Goal: Transaction & Acquisition: Purchase product/service

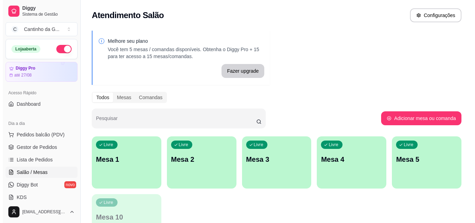
scroll to position [69, 0]
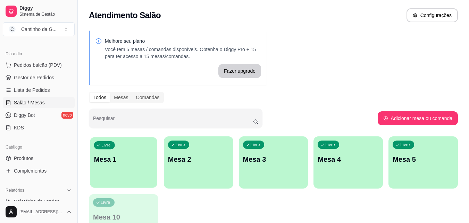
click at [135, 162] on p "Mesa 1" at bounding box center [123, 159] width 59 height 9
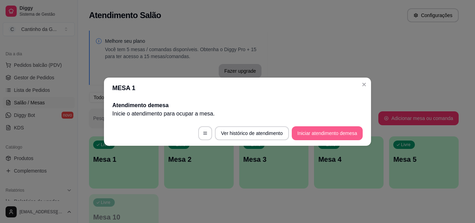
click at [312, 136] on button "Iniciar atendimento de mesa" at bounding box center [326, 133] width 71 height 14
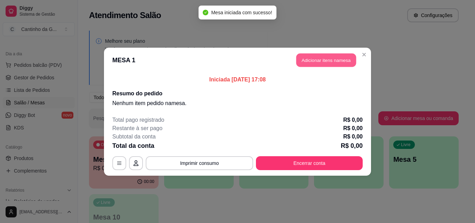
click at [315, 62] on button "Adicionar itens na mesa" at bounding box center [326, 60] width 60 height 14
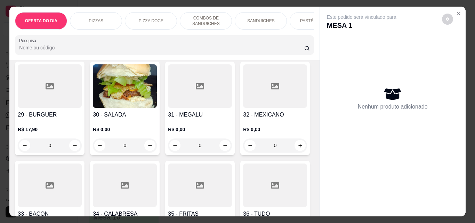
scroll to position [486, 0]
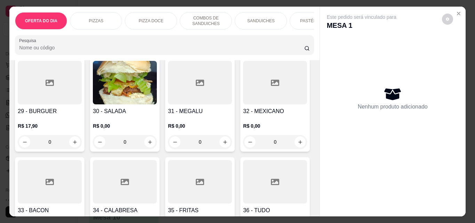
click at [145, 147] on div "0" at bounding box center [125, 142] width 64 height 14
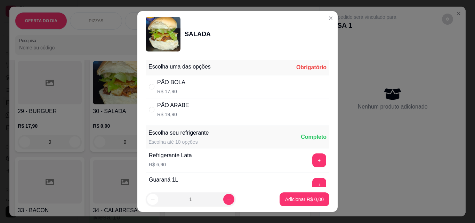
click at [165, 105] on div "PÃO ARABE" at bounding box center [173, 105] width 32 height 8
radio input "true"
click at [281, 193] on button "Adicionar R$ 19,90" at bounding box center [302, 199] width 51 height 14
type input "1"
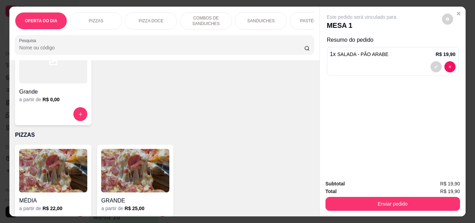
scroll to position [0, 0]
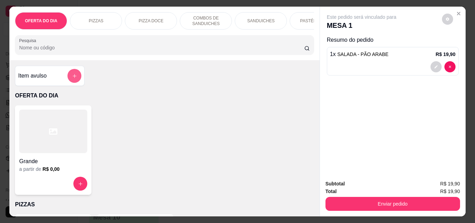
click at [74, 76] on icon "add-separate-item" at bounding box center [74, 75] width 5 height 5
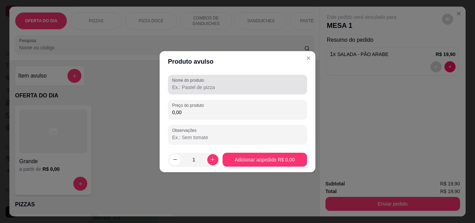
click at [233, 86] on input "Nome do produto" at bounding box center [237, 87] width 131 height 7
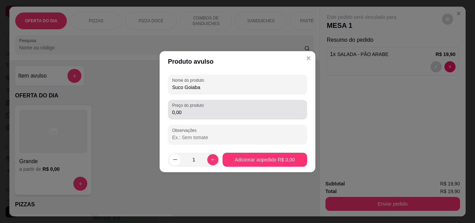
type input "Suco Goiaba"
click at [241, 115] on input "0,00" at bounding box center [237, 112] width 131 height 7
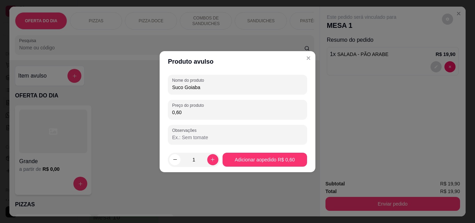
type input "6,00"
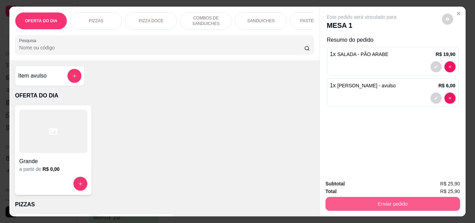
click at [411, 200] on button "Enviar pedido" at bounding box center [392, 204] width 134 height 14
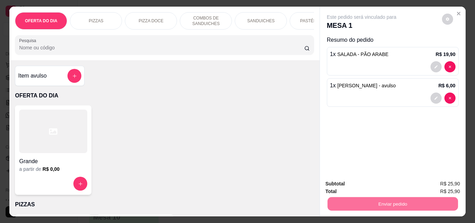
click at [385, 181] on button "Não registrar e enviar pedido" at bounding box center [369, 183] width 72 height 13
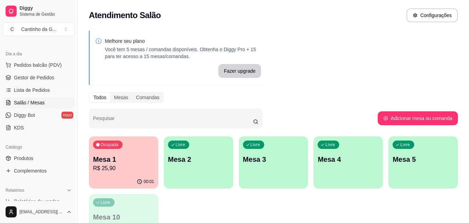
click at [347, 79] on div "Melhore seu plano Você tem 5 mesas / comandas disponíveis. Obtenha o Diggy Pro …" at bounding box center [274, 140] width 392 height 228
click at [119, 152] on div "Ocupada Mesa 1 R$ 25,90" at bounding box center [123, 155] width 69 height 39
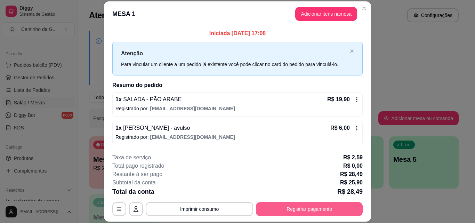
click at [298, 211] on button "Registrar pagamento" at bounding box center [309, 209] width 107 height 14
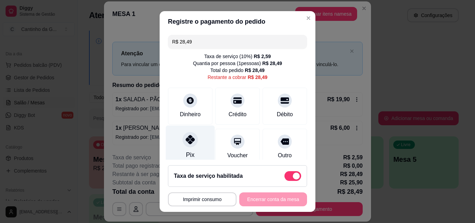
click at [188, 146] on div at bounding box center [189, 139] width 15 height 15
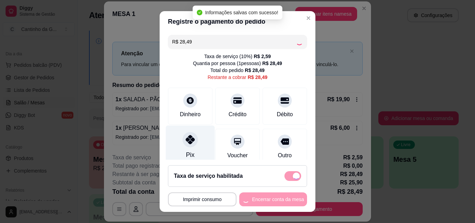
type input "R$ 0,00"
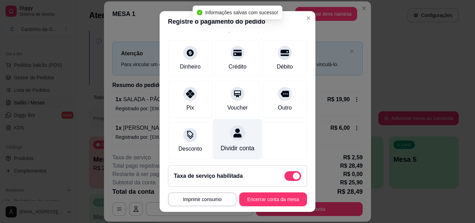
scroll to position [87, 0]
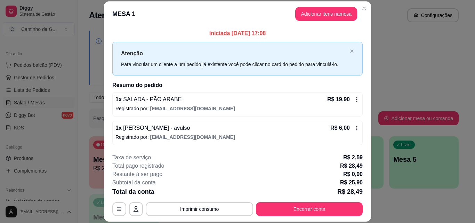
click at [354, 128] on icon at bounding box center [357, 128] width 6 height 6
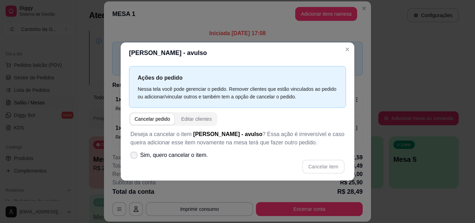
click at [179, 156] on span "Sim, quero cancelar o item." at bounding box center [174, 155] width 68 height 8
click at [134, 156] on input "Sim, quero cancelar o item." at bounding box center [132, 158] width 5 height 5
checkbox input "true"
click at [327, 166] on button "Cancelar item" at bounding box center [323, 166] width 42 height 14
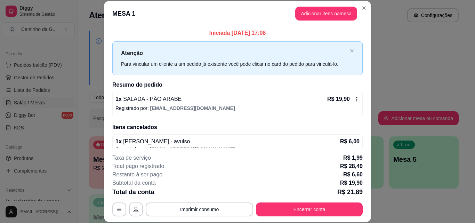
click at [316, 208] on button "Encerrar conta" at bounding box center [309, 209] width 107 height 14
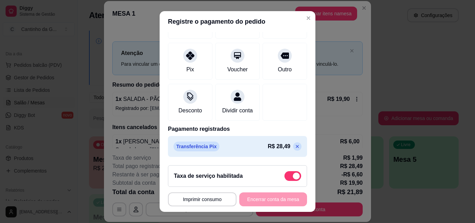
click at [294, 147] on icon at bounding box center [297, 146] width 6 height 6
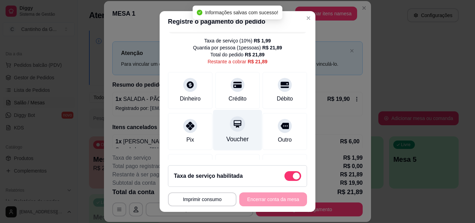
scroll to position [0, 0]
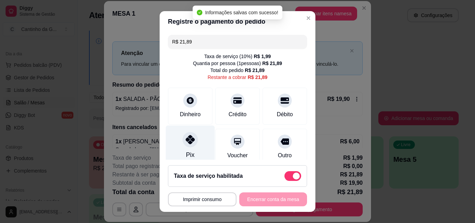
click at [192, 152] on div "Pix" at bounding box center [190, 145] width 49 height 41
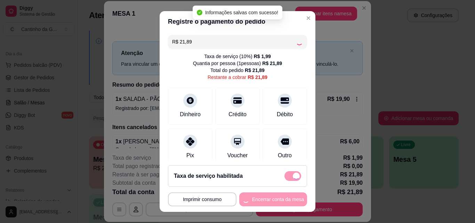
type input "R$ 0,00"
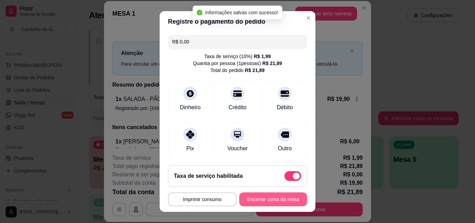
click at [275, 198] on button "Encerrar conta da mesa" at bounding box center [273, 199] width 68 height 14
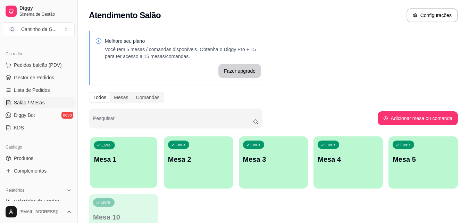
click at [107, 165] on div "Livre Mesa 1" at bounding box center [123, 158] width 67 height 42
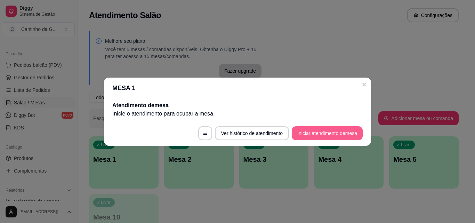
click at [314, 132] on button "Iniciar atendimento de mesa" at bounding box center [326, 133] width 71 height 14
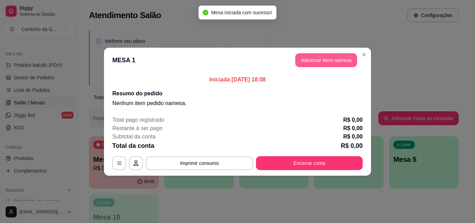
click at [322, 65] on button "Adicionar itens na mesa" at bounding box center [326, 60] width 62 height 14
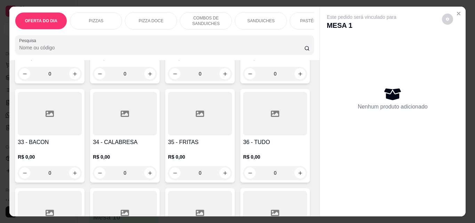
scroll to position [556, 0]
click at [157, 174] on div "0" at bounding box center [125, 171] width 64 height 14
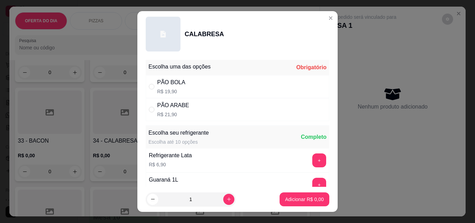
click at [212, 83] on div "PÃO BOLA R$ 19,90" at bounding box center [237, 86] width 183 height 23
radio input "true"
click at [307, 201] on p "Adicionar R$ 19,90" at bounding box center [303, 199] width 40 height 7
type input "1"
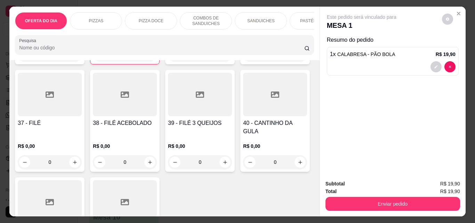
scroll to position [730, 0]
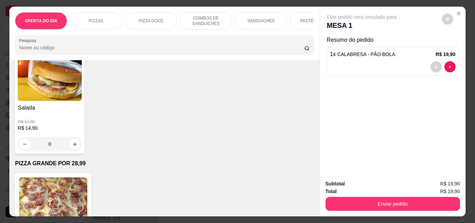
type input "1"
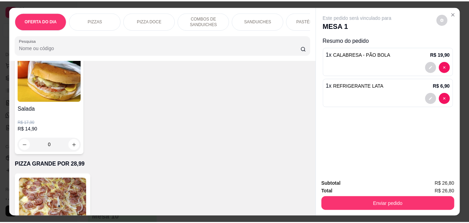
scroll to position [1807, 0]
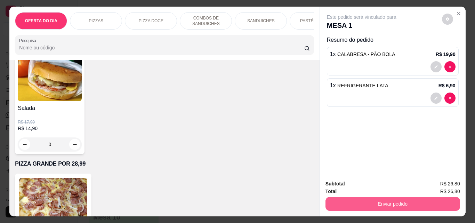
click at [379, 200] on button "Enviar pedido" at bounding box center [392, 204] width 134 height 14
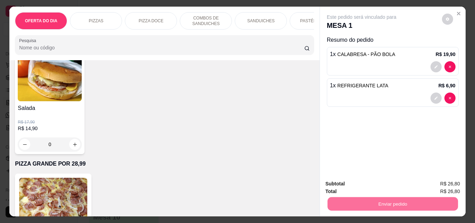
click at [381, 183] on button "Não registrar e enviar pedido" at bounding box center [369, 183] width 72 height 13
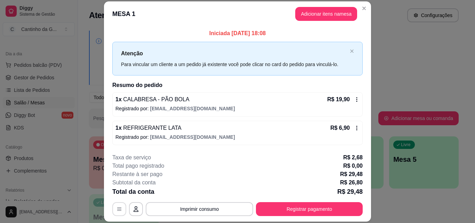
click at [118, 208] on icon "button" at bounding box center [119, 209] width 6 height 6
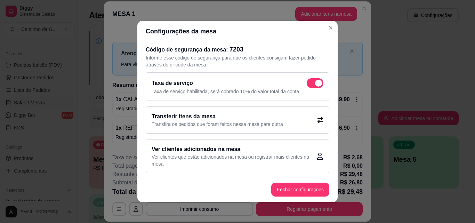
click at [306, 80] on span at bounding box center [314, 83] width 17 height 10
click at [306, 84] on input "checkbox" at bounding box center [308, 86] width 5 height 5
checkbox input "false"
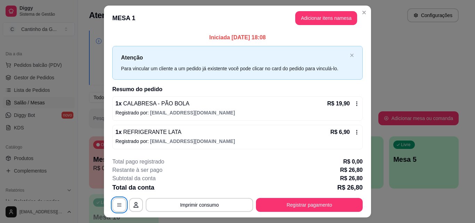
click at [268, 170] on div "Restante à ser pago R$ 26,80" at bounding box center [237, 170] width 250 height 8
click at [312, 91] on h2 "Resumo do pedido" at bounding box center [237, 89] width 250 height 8
click at [311, 90] on h2 "Resumo do pedido" at bounding box center [237, 89] width 250 height 8
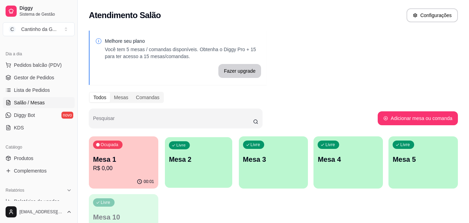
click at [203, 173] on div "Livre Mesa 2" at bounding box center [198, 158] width 67 height 42
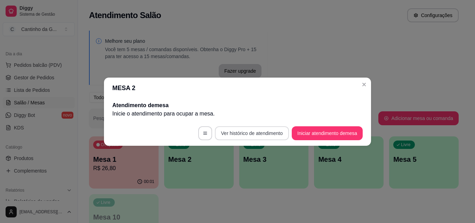
click at [255, 131] on button "Ver histórico de atendimento" at bounding box center [252, 133] width 74 height 14
click at [317, 132] on button "Iniciar atendimento de mesa" at bounding box center [327, 133] width 69 height 14
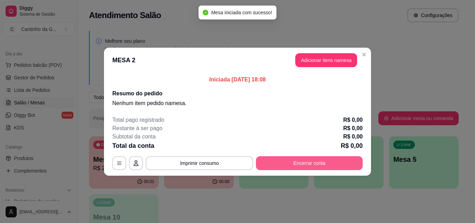
click at [297, 163] on button "Encerrar conta" at bounding box center [309, 163] width 107 height 14
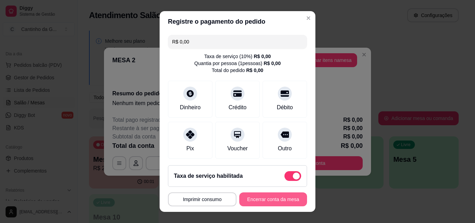
click at [271, 201] on button "Encerrar conta da mesa" at bounding box center [273, 199] width 68 height 14
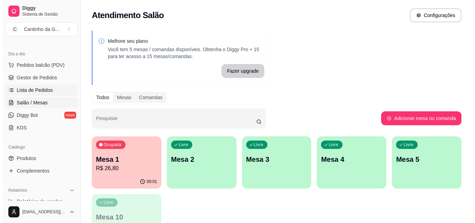
scroll to position [0, 0]
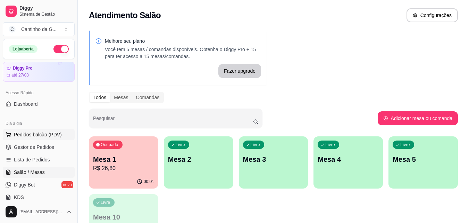
click at [59, 133] on span "Pedidos balcão (PDV)" at bounding box center [38, 134] width 48 height 7
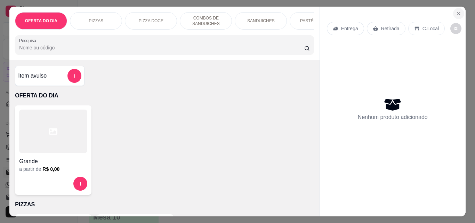
click at [456, 11] on icon "Close" at bounding box center [458, 14] width 6 height 6
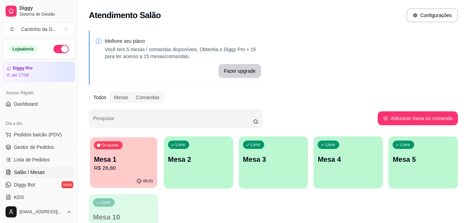
click at [127, 168] on p "R$ 26,80" at bounding box center [123, 168] width 59 height 8
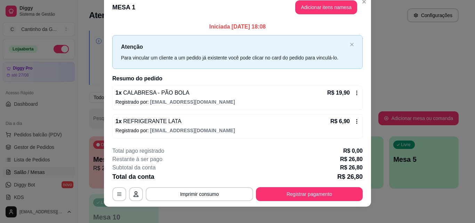
scroll to position [17, 0]
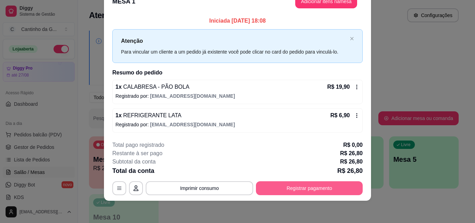
click at [316, 188] on button "Registrar pagamento" at bounding box center [309, 188] width 107 height 14
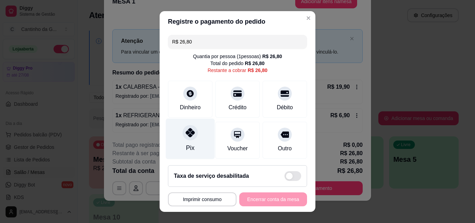
click at [194, 137] on div "Pix" at bounding box center [190, 138] width 49 height 41
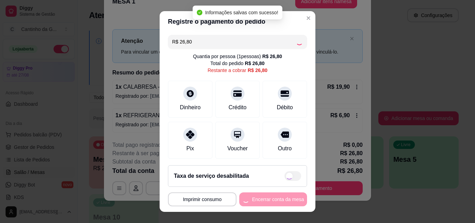
type input "R$ 0,00"
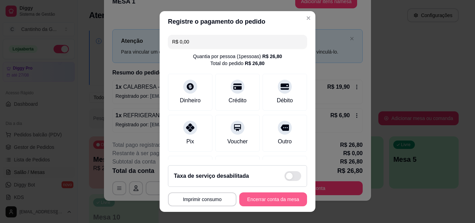
click at [269, 200] on button "Encerrar conta da mesa" at bounding box center [273, 199] width 68 height 14
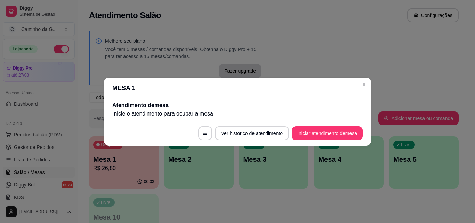
scroll to position [0, 0]
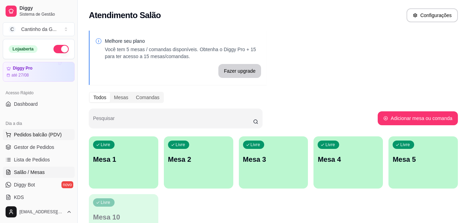
click at [40, 138] on button "Pedidos balcão (PDV)" at bounding box center [39, 134] width 72 height 11
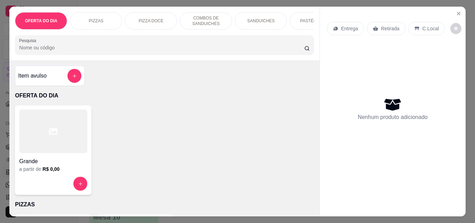
click at [393, 25] on p "Retirada" at bounding box center [390, 28] width 18 height 7
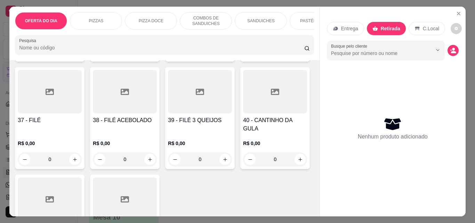
scroll to position [695, 0]
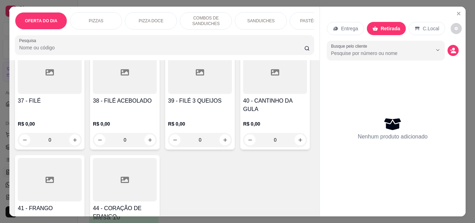
click at [168, 39] on div "0" at bounding box center [200, 32] width 64 height 14
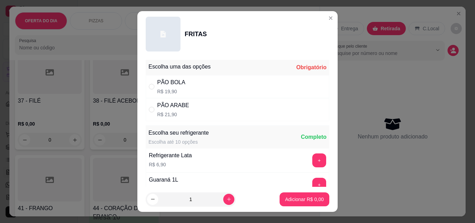
click at [162, 110] on div "PÃO ARABE R$ 21,90" at bounding box center [173, 109] width 32 height 17
radio input "true"
click at [292, 196] on p "Adicionar R$ 21,90" at bounding box center [302, 199] width 41 height 7
type input "1"
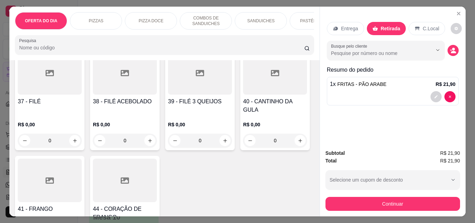
scroll to position [695, 0]
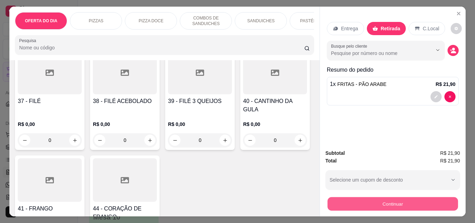
click at [386, 201] on button "Continuar" at bounding box center [392, 204] width 130 height 14
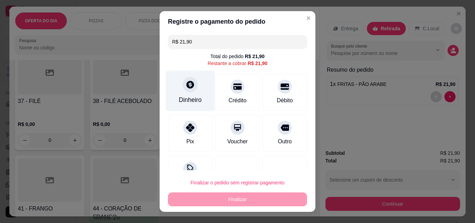
click at [196, 93] on div "Dinheiro" at bounding box center [190, 91] width 49 height 41
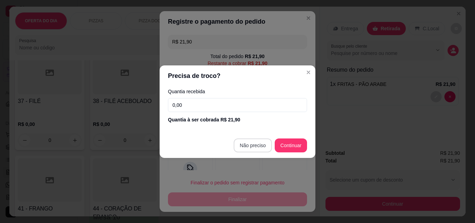
type input "R$ 0,00"
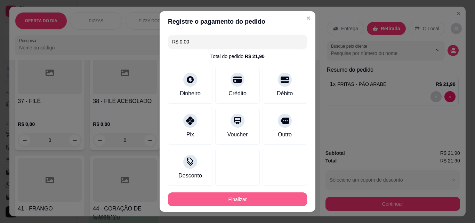
click at [254, 198] on button "Finalizar" at bounding box center [237, 199] width 139 height 14
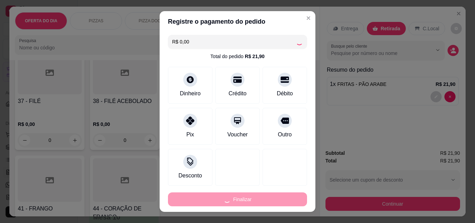
type input "0"
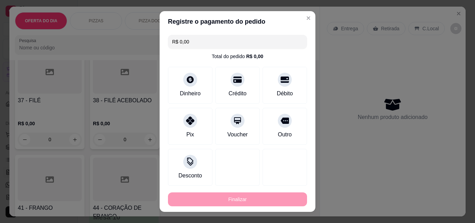
type input "-R$ 21,90"
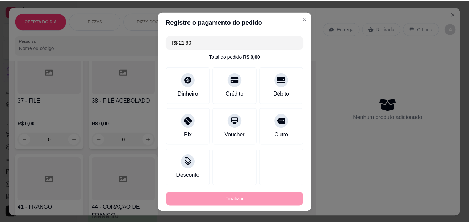
scroll to position [695, 0]
